Goal: Task Accomplishment & Management: Complete application form

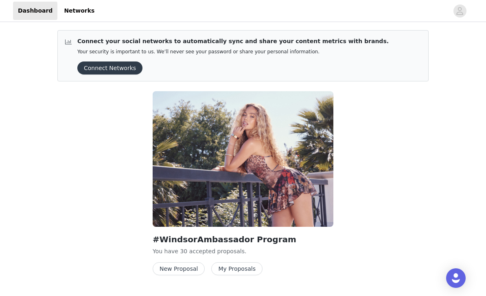
click at [183, 269] on button "New Proposal" at bounding box center [179, 268] width 52 height 13
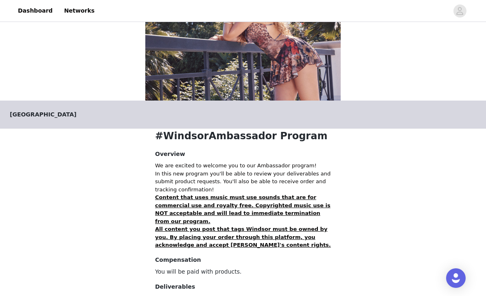
scroll to position [130, 0]
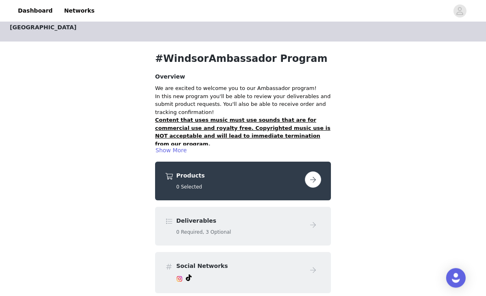
scroll to position [17, 0]
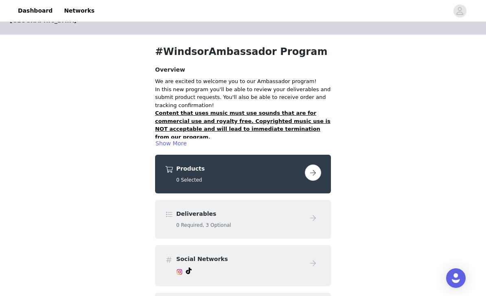
click at [308, 170] on button "button" at bounding box center [313, 172] width 16 height 16
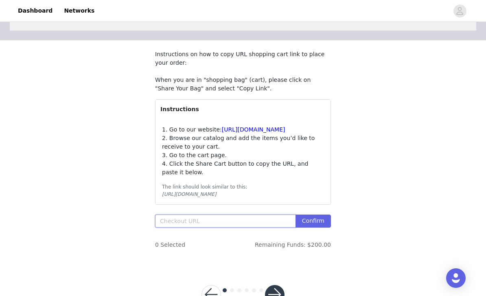
click at [201, 228] on input "text" at bounding box center [225, 221] width 140 height 13
paste input "[URL][DOMAIN_NAME]"
type input "[URL][DOMAIN_NAME]"
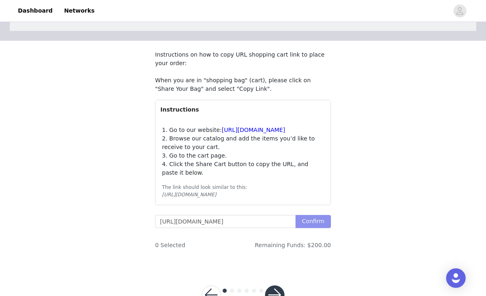
click at [308, 228] on button "Confirm" at bounding box center [313, 221] width 35 height 13
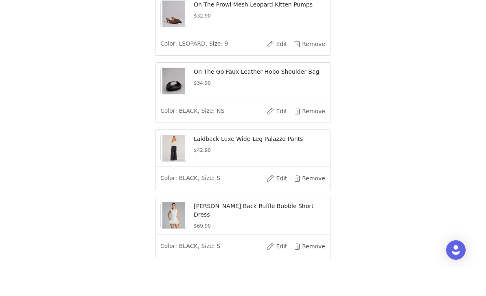
scroll to position [492, 0]
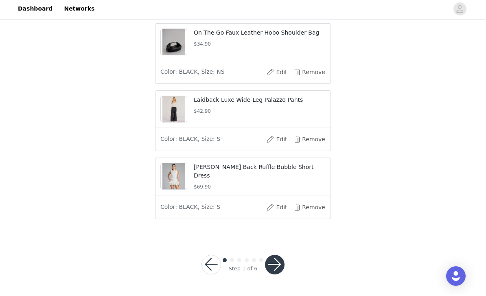
click at [272, 265] on button "button" at bounding box center [275, 267] width 20 height 20
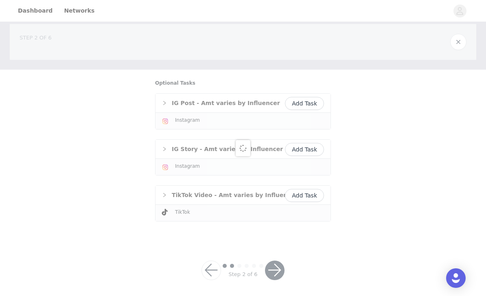
scroll to position [13, 0]
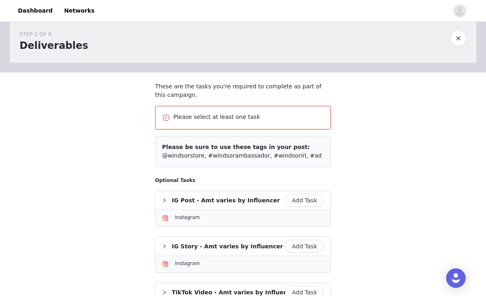
click at [309, 198] on button "Add Task" at bounding box center [304, 200] width 39 height 13
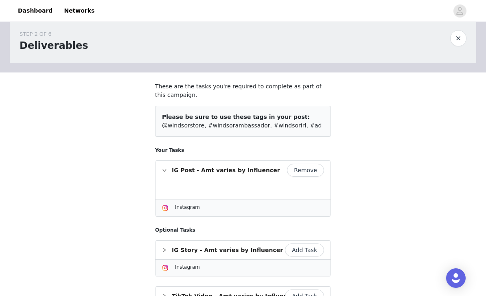
click at [304, 252] on button "Add Task" at bounding box center [304, 249] width 39 height 13
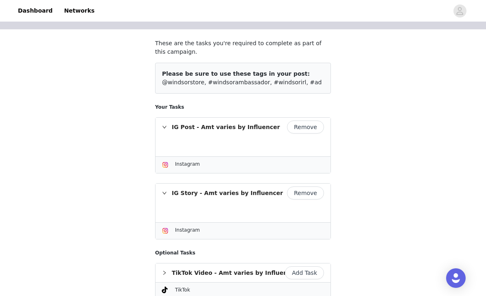
scroll to position [111, 0]
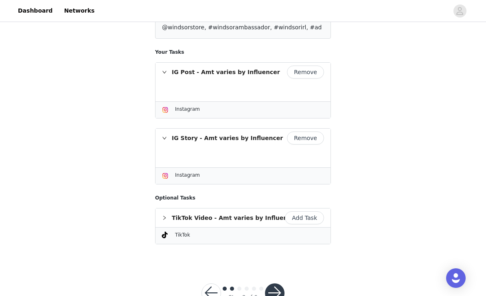
click at [274, 293] on button "button" at bounding box center [275, 293] width 20 height 20
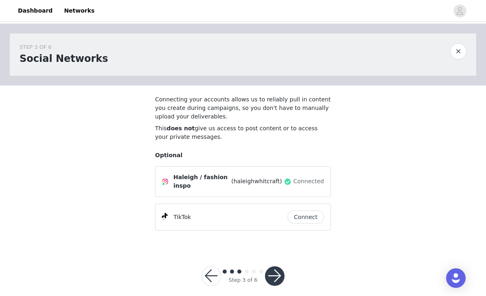
click at [276, 276] on button "button" at bounding box center [275, 276] width 20 height 20
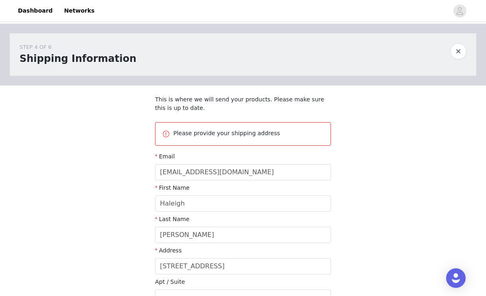
scroll to position [180, 0]
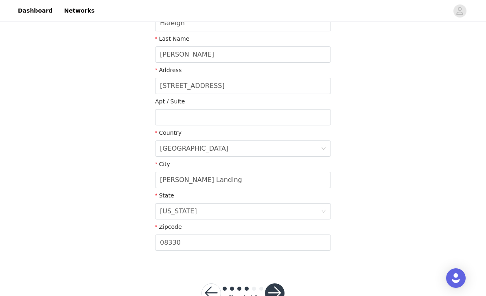
click at [278, 289] on button "button" at bounding box center [275, 293] width 20 height 20
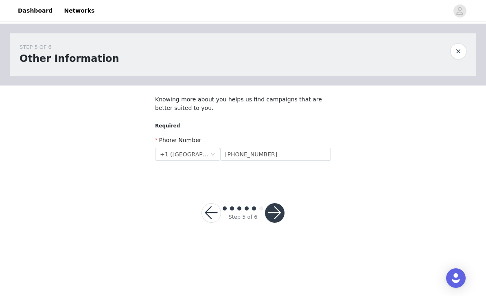
click at [278, 212] on button "button" at bounding box center [275, 213] width 20 height 20
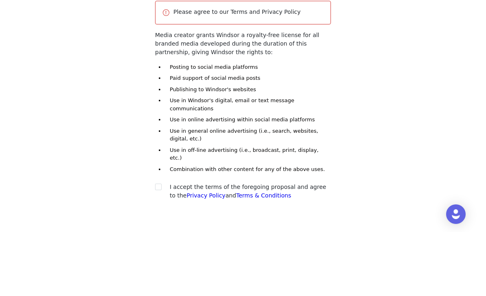
scroll to position [81, 0]
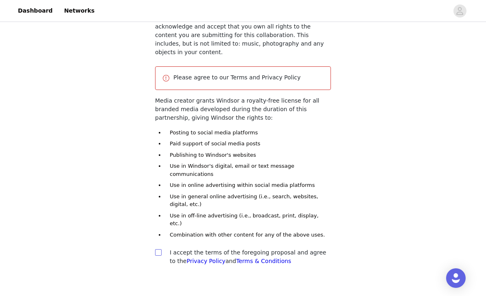
click at [158, 249] on input "checkbox" at bounding box center [158, 252] width 6 height 6
checkbox input "true"
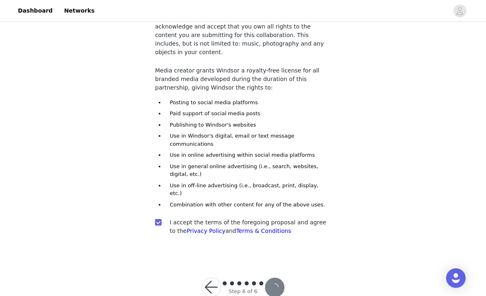
scroll to position [51, 0]
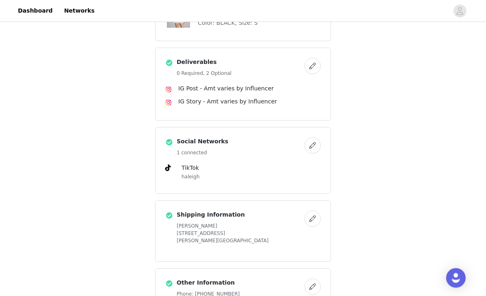
scroll to position [465, 0]
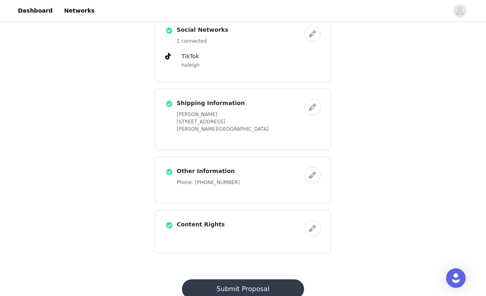
click at [267, 291] on button "Submit Proposal" at bounding box center [243, 289] width 122 height 20
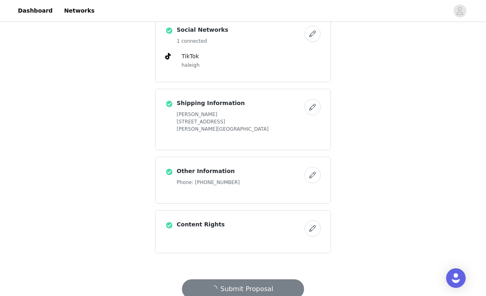
scroll to position [0, 0]
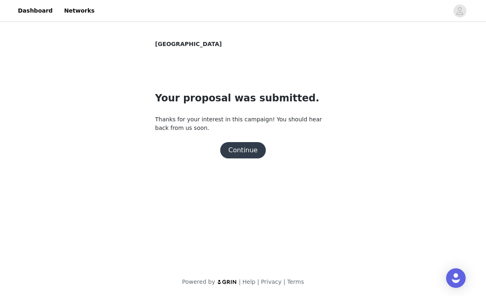
click at [248, 156] on button "Continue" at bounding box center [243, 150] width 46 height 16
